Goal: Communication & Community: Answer question/provide support

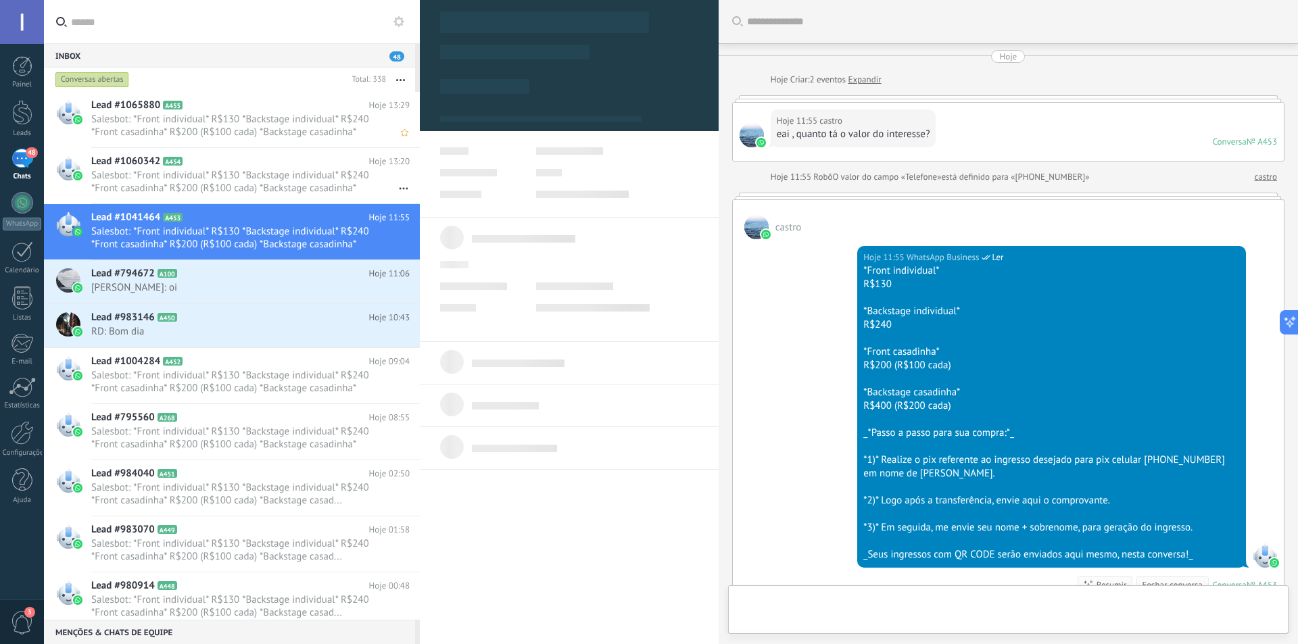
scroll to position [20, 0]
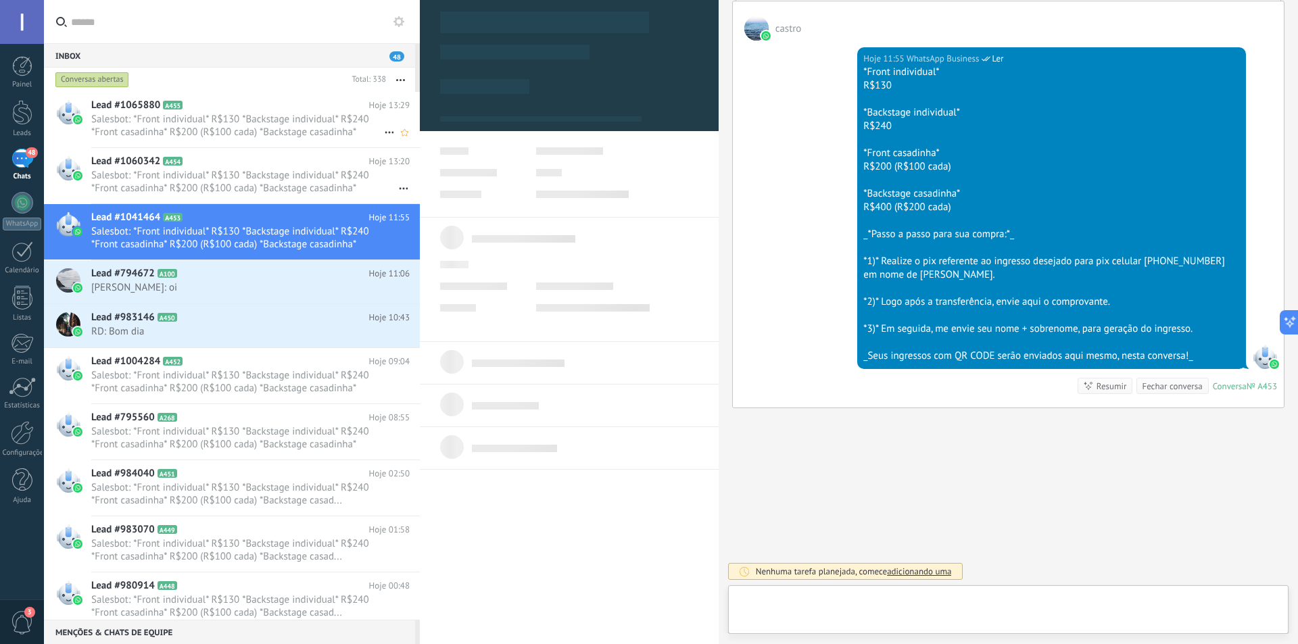
click at [239, 112] on div "Lead #1065880 A455 Hoje 13:29 Salesbot: *Front individual* R$130 *Backstage ind…" at bounding box center [255, 119] width 329 height 55
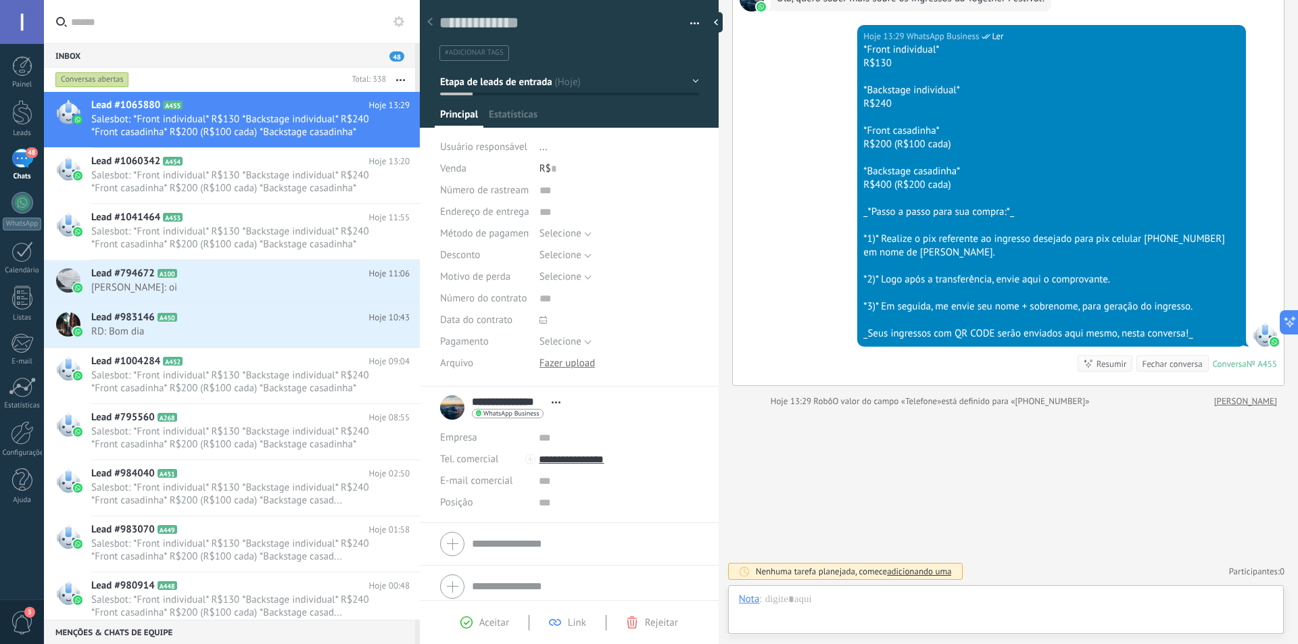
scroll to position [127, 0]
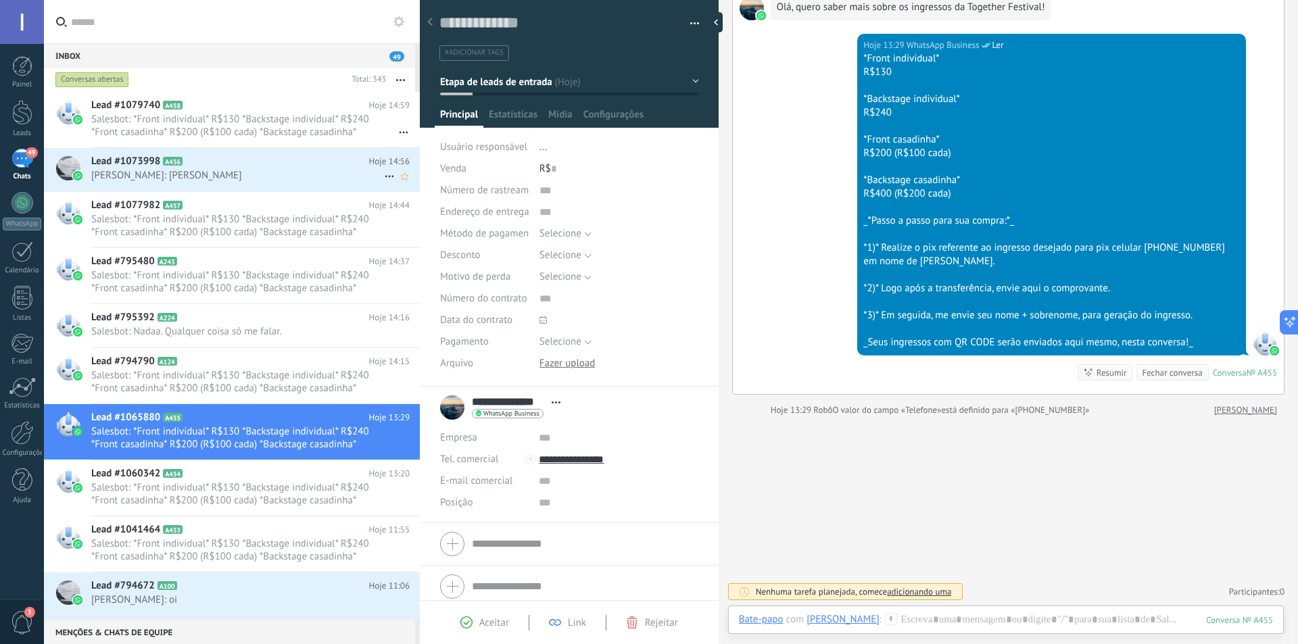
click at [231, 170] on span "[PERSON_NAME]: [PERSON_NAME]" at bounding box center [237, 175] width 293 height 13
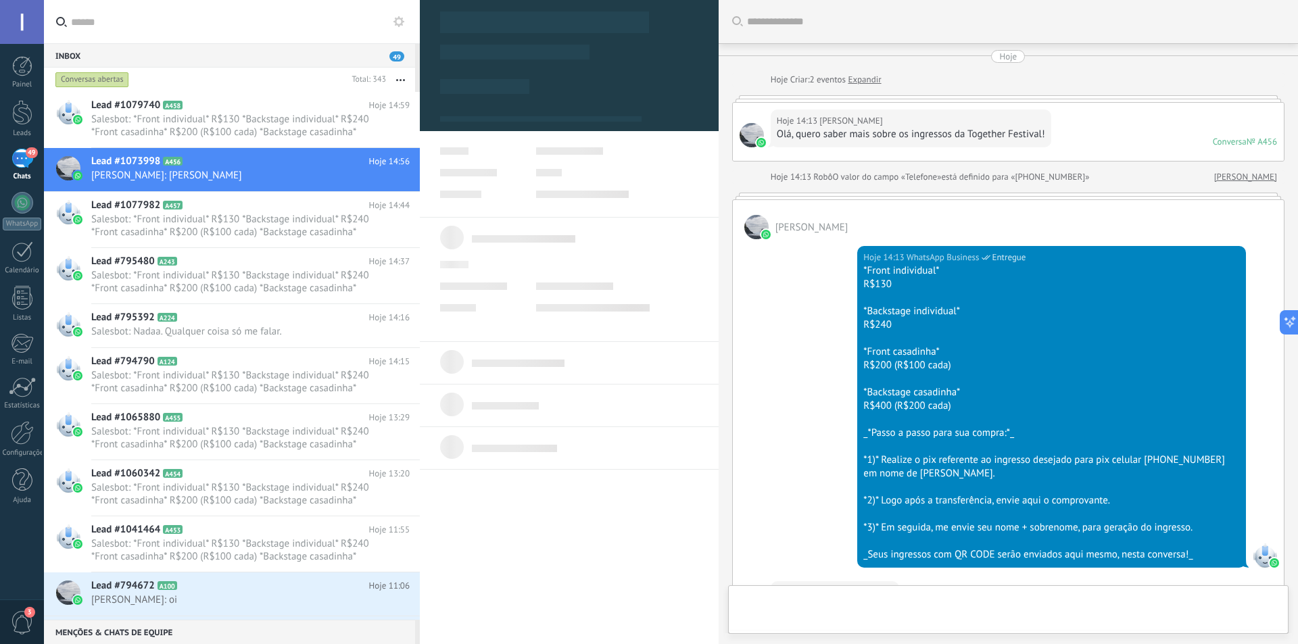
scroll to position [611, 0]
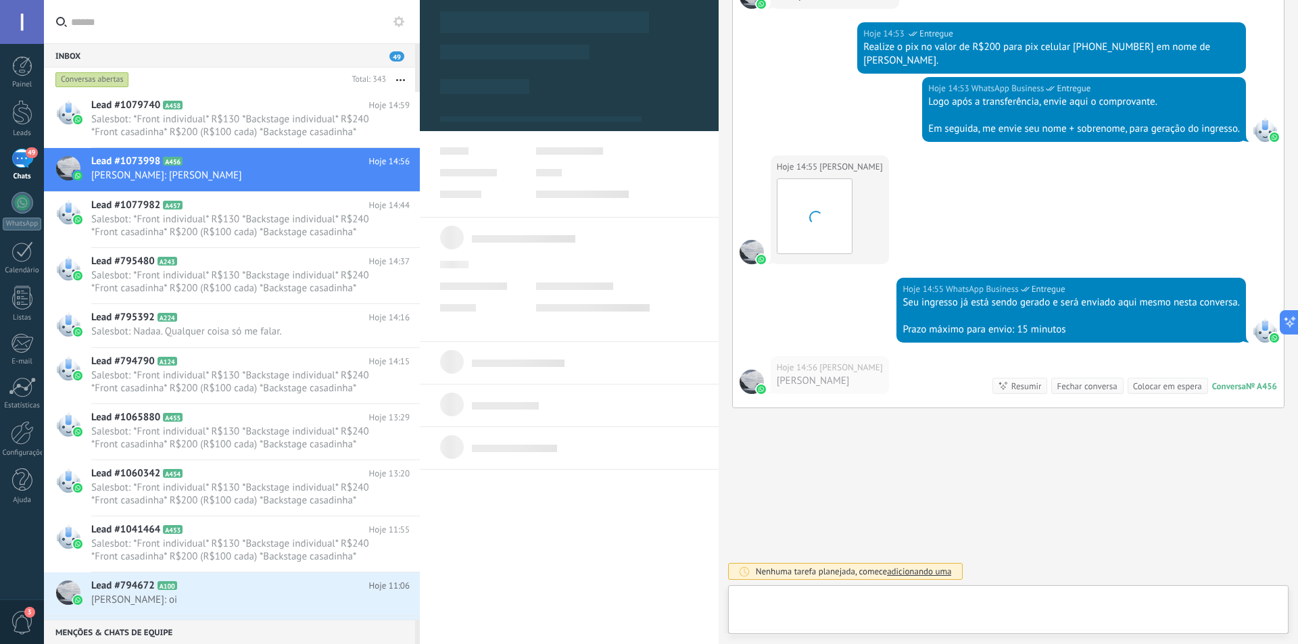
type textarea "**********"
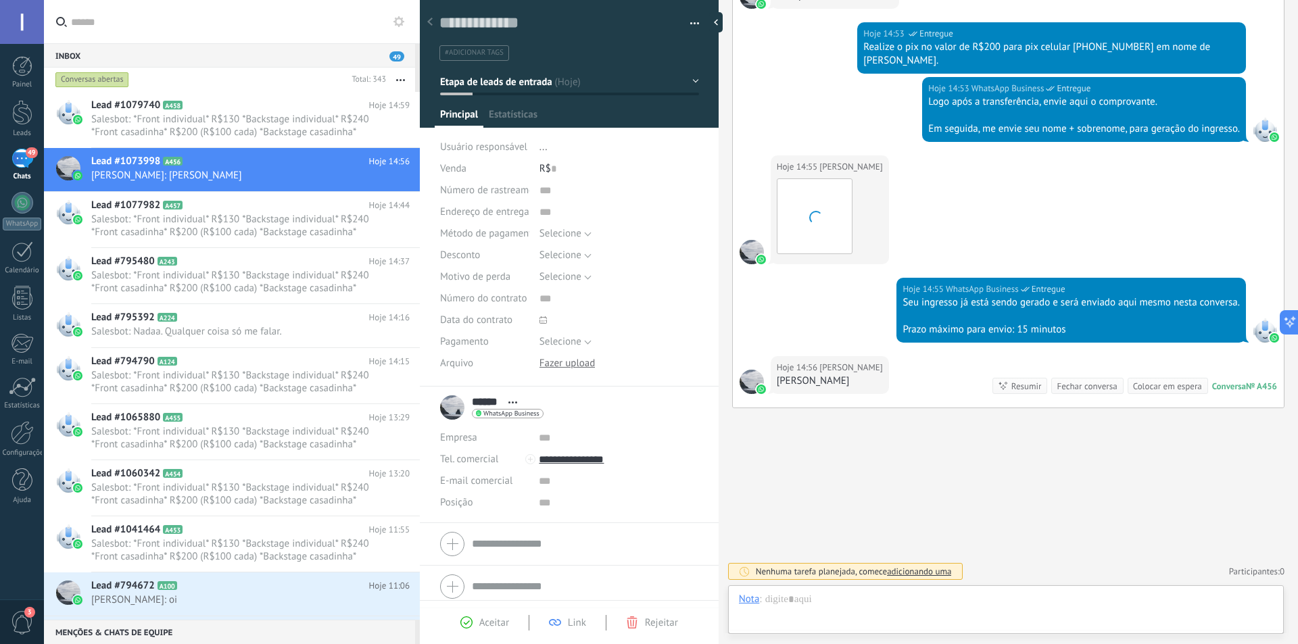
scroll to position [20, 0]
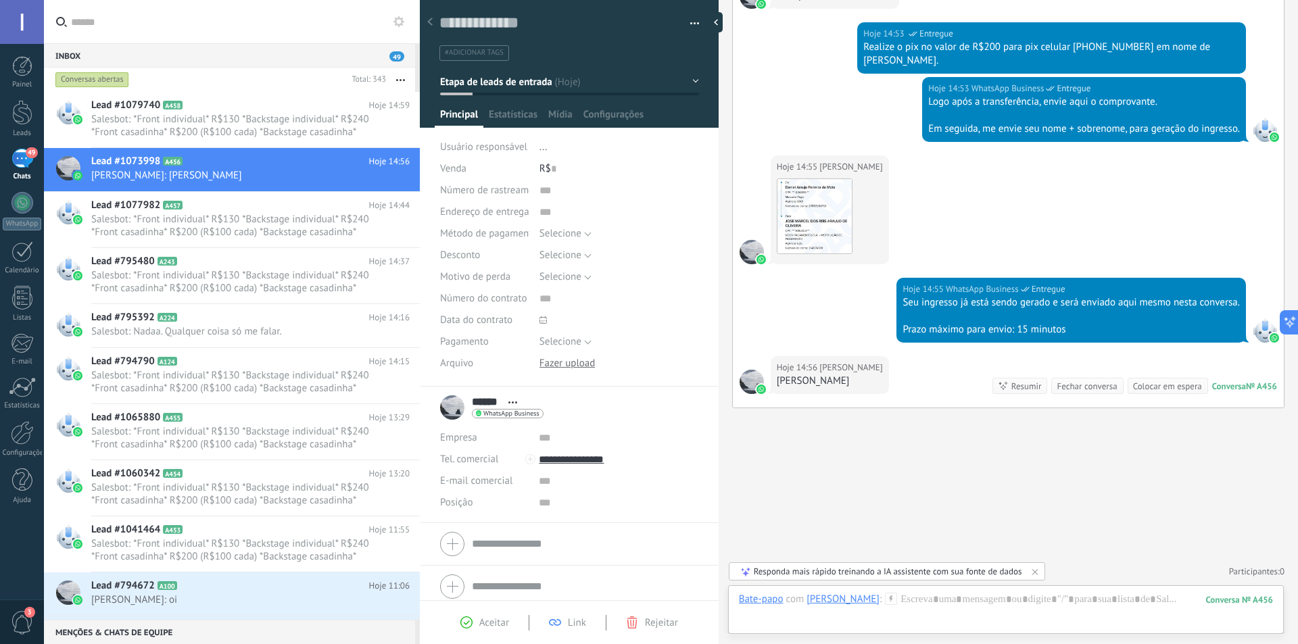
drag, startPoint x: 916, startPoint y: 384, endPoint x: 780, endPoint y: 392, distance: 136.2
click at [780, 392] on div "Hoje 14:56 [PERSON_NAME] Conversa № A456 Conversa № A456 Resumir Resumir Fechar…" at bounding box center [1008, 381] width 551 height 51
copy div "[PERSON_NAME]"
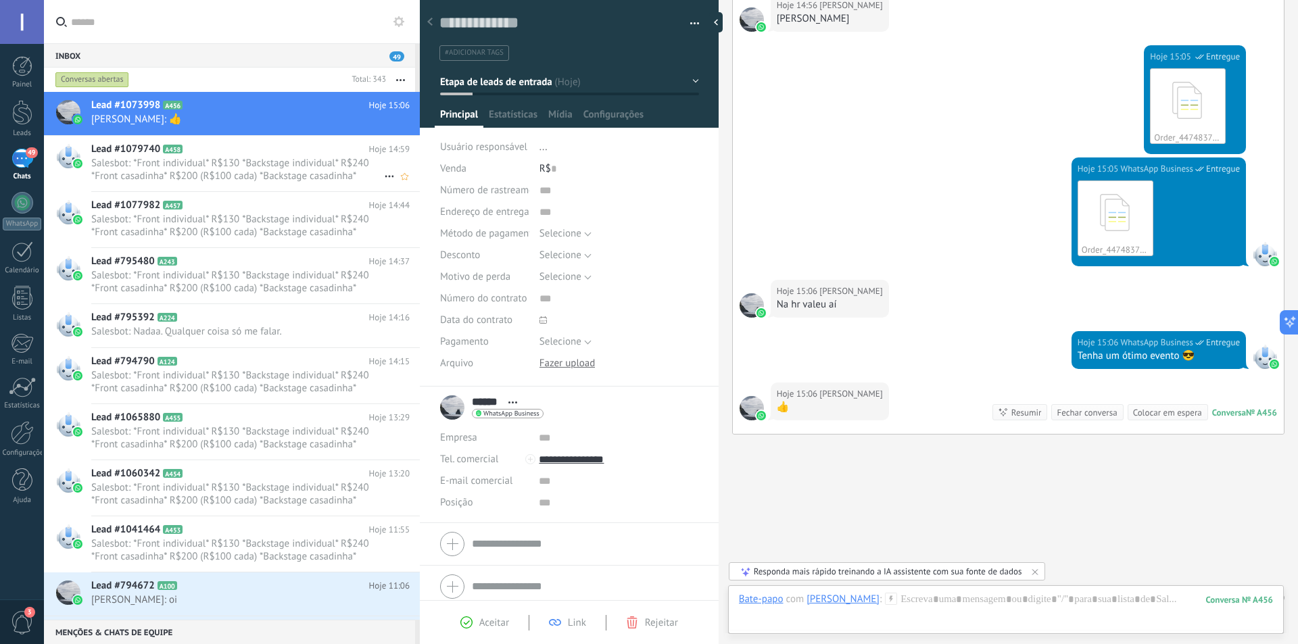
scroll to position [999, 0]
